Goal: Task Accomplishment & Management: Manage account settings

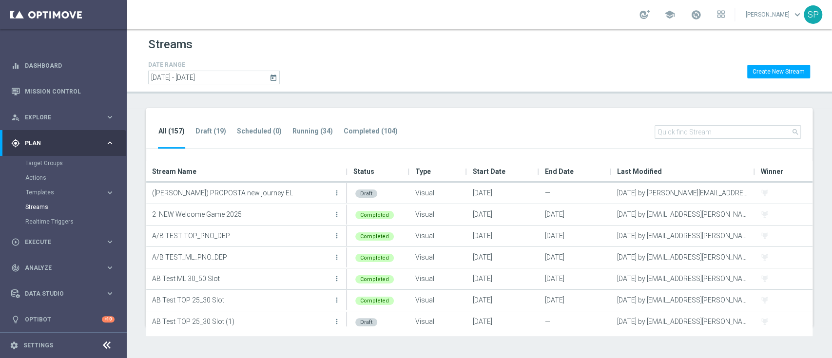
click at [96, 140] on span "Plan" at bounding box center [65, 143] width 80 height 6
click at [109, 147] on icon "keyboard_arrow_right" at bounding box center [109, 142] width 9 height 9
click at [43, 208] on link "Streams" at bounding box center [63, 207] width 76 height 8
click at [307, 132] on tab-header "Running (34)" at bounding box center [312, 131] width 40 height 8
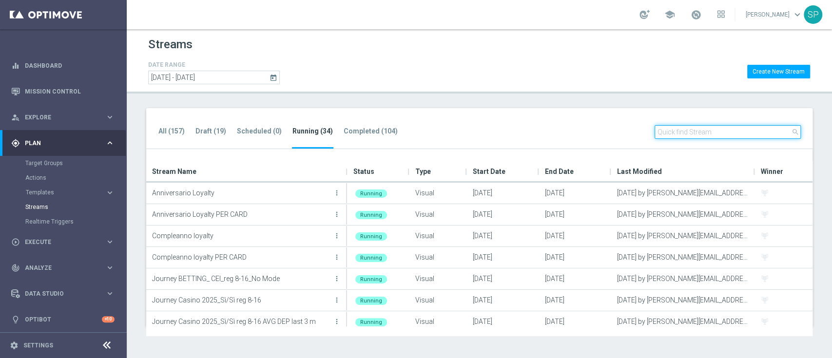
click at [747, 134] on input "text" at bounding box center [727, 132] width 146 height 14
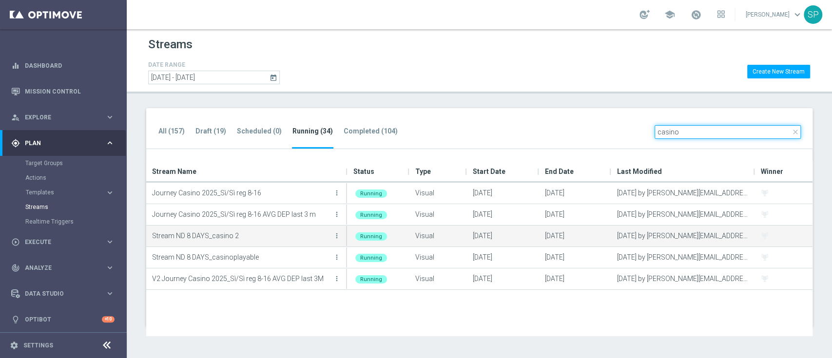
type input "casino"
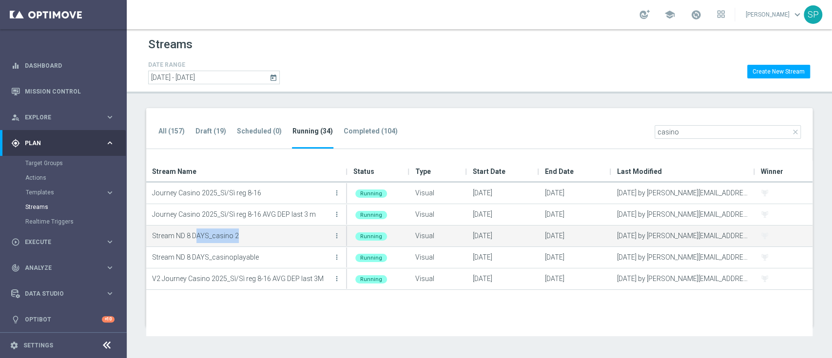
drag, startPoint x: 197, startPoint y: 236, endPoint x: 250, endPoint y: 234, distance: 53.6
click at [250, 234] on p "Stream ND 8 DAYS_casino 2" at bounding box center [241, 235] width 179 height 15
click at [288, 239] on p "Stream ND 8 DAYS_casino 2" at bounding box center [241, 235] width 179 height 15
click at [338, 235] on icon "more_vert" at bounding box center [337, 236] width 8 height 8
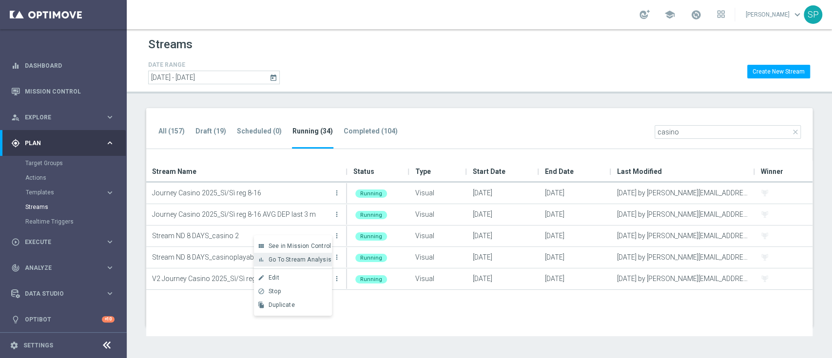
click at [316, 256] on span "Go To Stream Analysis" at bounding box center [299, 259] width 63 height 7
click at [81, 64] on link "Dashboard" at bounding box center [70, 66] width 90 height 26
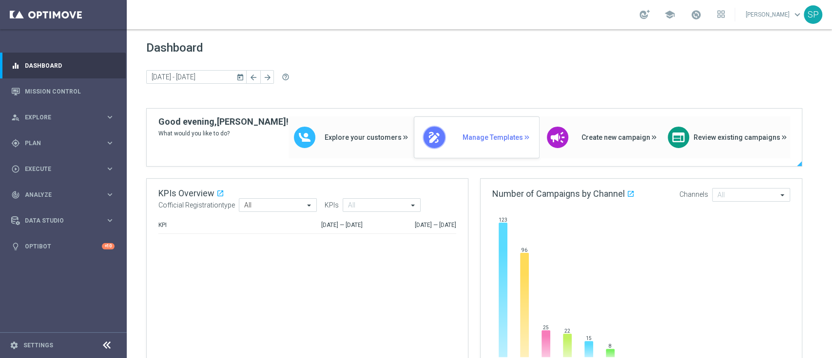
click at [494, 137] on span "Manage Templates" at bounding box center [496, 137] width 68 height 8
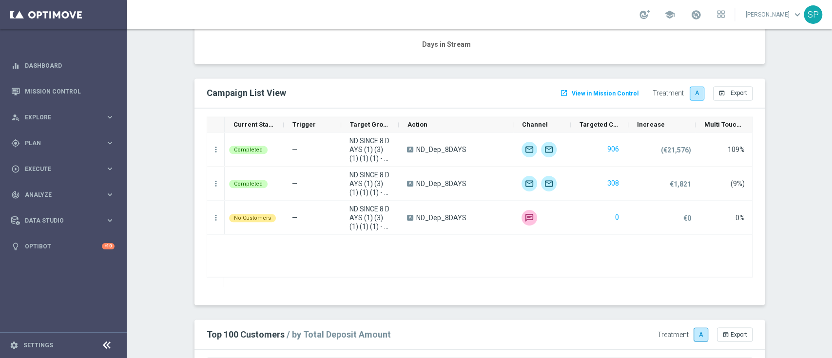
scroll to position [1030, 0]
click at [211, 148] on icon "more_vert" at bounding box center [215, 149] width 9 height 9
click at [305, 171] on div "show_chart Campaign Metrics" at bounding box center [270, 168] width 110 height 14
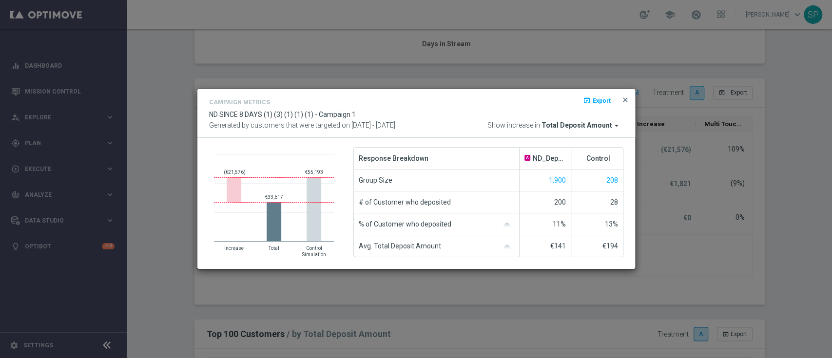
click at [625, 98] on span "close" at bounding box center [625, 100] width 8 height 8
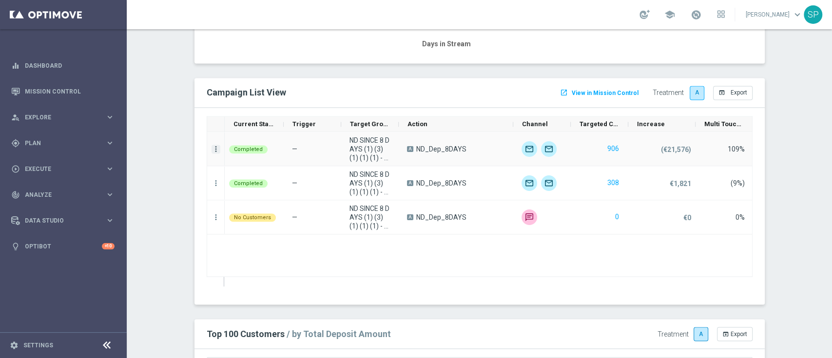
click at [211, 150] on icon "more_vert" at bounding box center [215, 149] width 9 height 9
click at [243, 181] on span "Channel Metrics" at bounding box center [252, 181] width 46 height 7
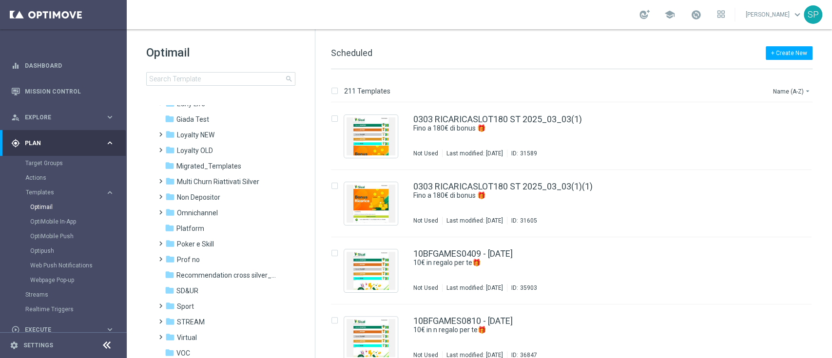
scroll to position [152, 0]
click at [204, 196] on span "Non Depositor" at bounding box center [198, 196] width 43 height 9
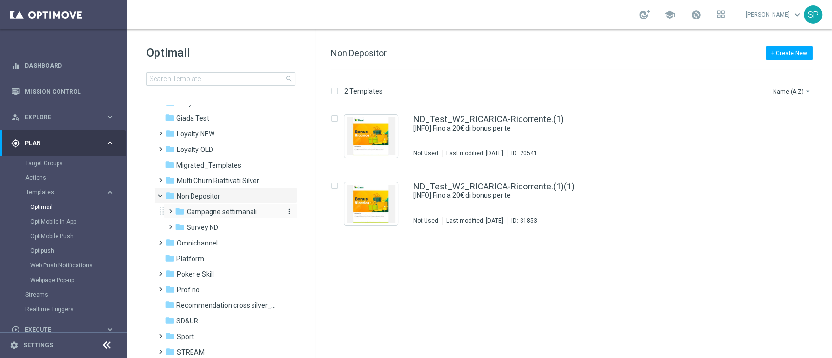
click at [210, 208] on span "Campagne settimanali" at bounding box center [222, 212] width 70 height 9
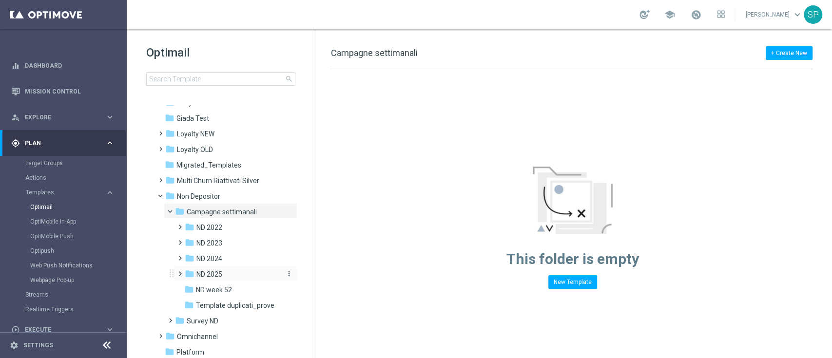
click at [221, 276] on span "ND 2025" at bounding box center [209, 274] width 26 height 9
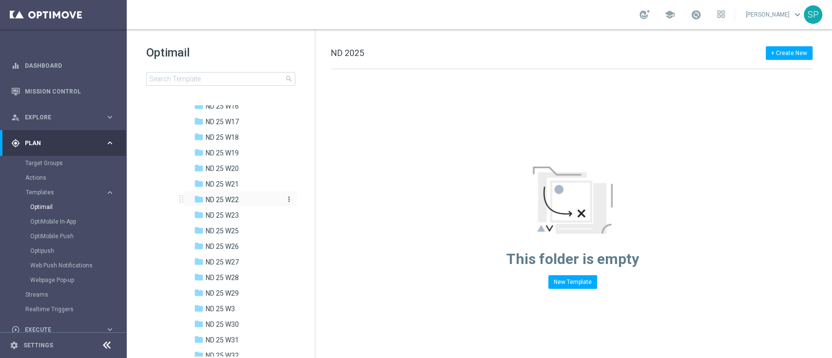
scroll to position [429, 0]
click at [244, 267] on div "folder ND 25 W27" at bounding box center [238, 261] width 88 height 11
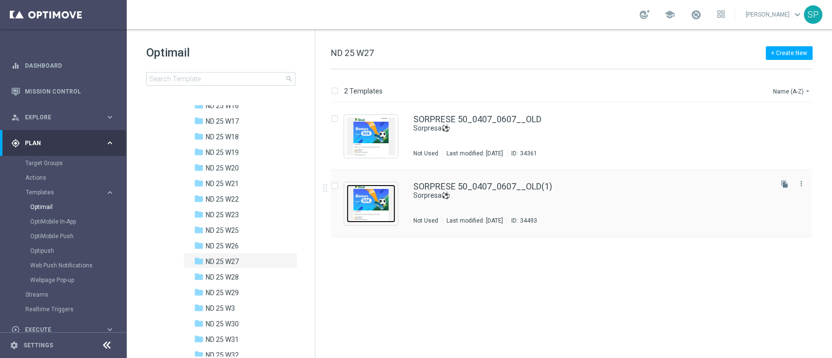
click at [371, 208] on img "Press SPACE to select this row." at bounding box center [370, 204] width 49 height 38
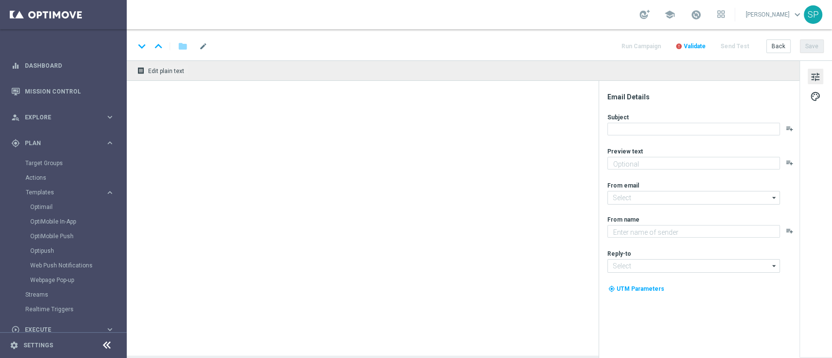
type textarea "Bonus fino a 50€"
type input "[EMAIL_ADDRESS][DOMAIN_NAME]"
type textarea "SISAL"
type input "[EMAIL_ADDRESS][DOMAIN_NAME]"
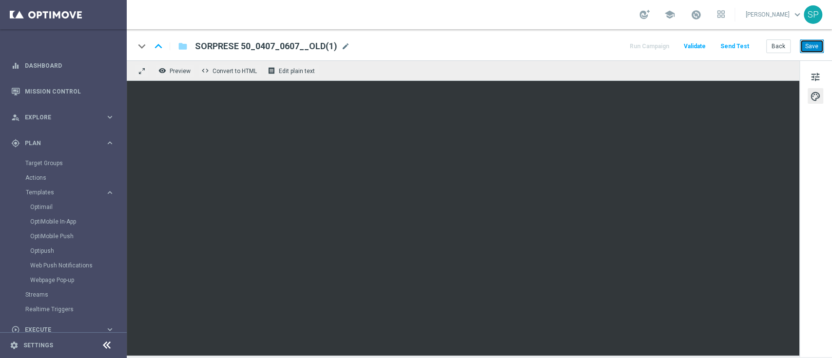
click at [809, 41] on button "Save" at bounding box center [811, 46] width 24 height 14
